Goal: Find specific page/section: Find specific page/section

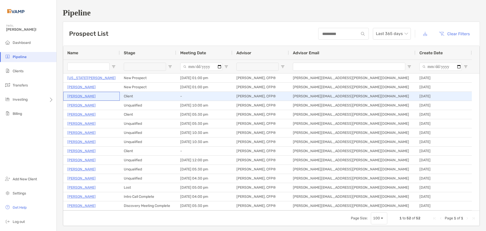
click at [83, 98] on p "[PERSON_NAME]" at bounding box center [81, 96] width 28 height 6
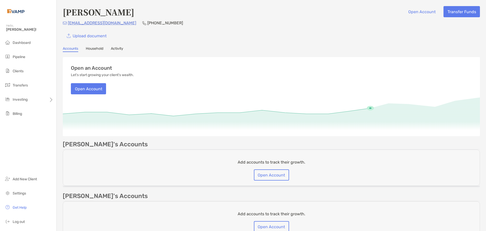
click at [95, 50] on link "Household" at bounding box center [94, 49] width 17 height 6
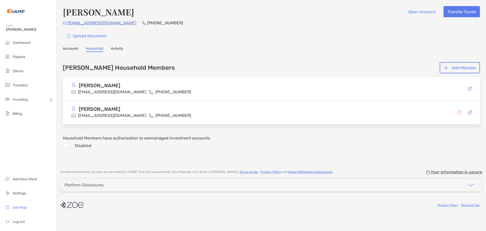
click at [77, 50] on link "Accounts" at bounding box center [70, 49] width 15 height 6
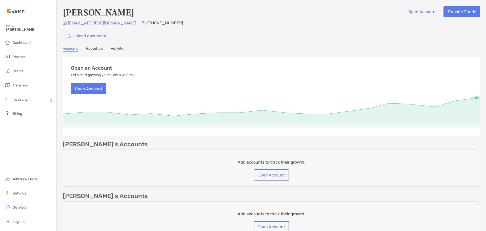
click at [101, 47] on link "Household" at bounding box center [94, 49] width 17 height 6
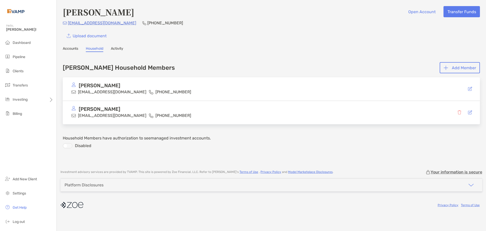
click at [120, 47] on link "Activity" at bounding box center [117, 49] width 12 height 6
